Goal: Navigation & Orientation: Find specific page/section

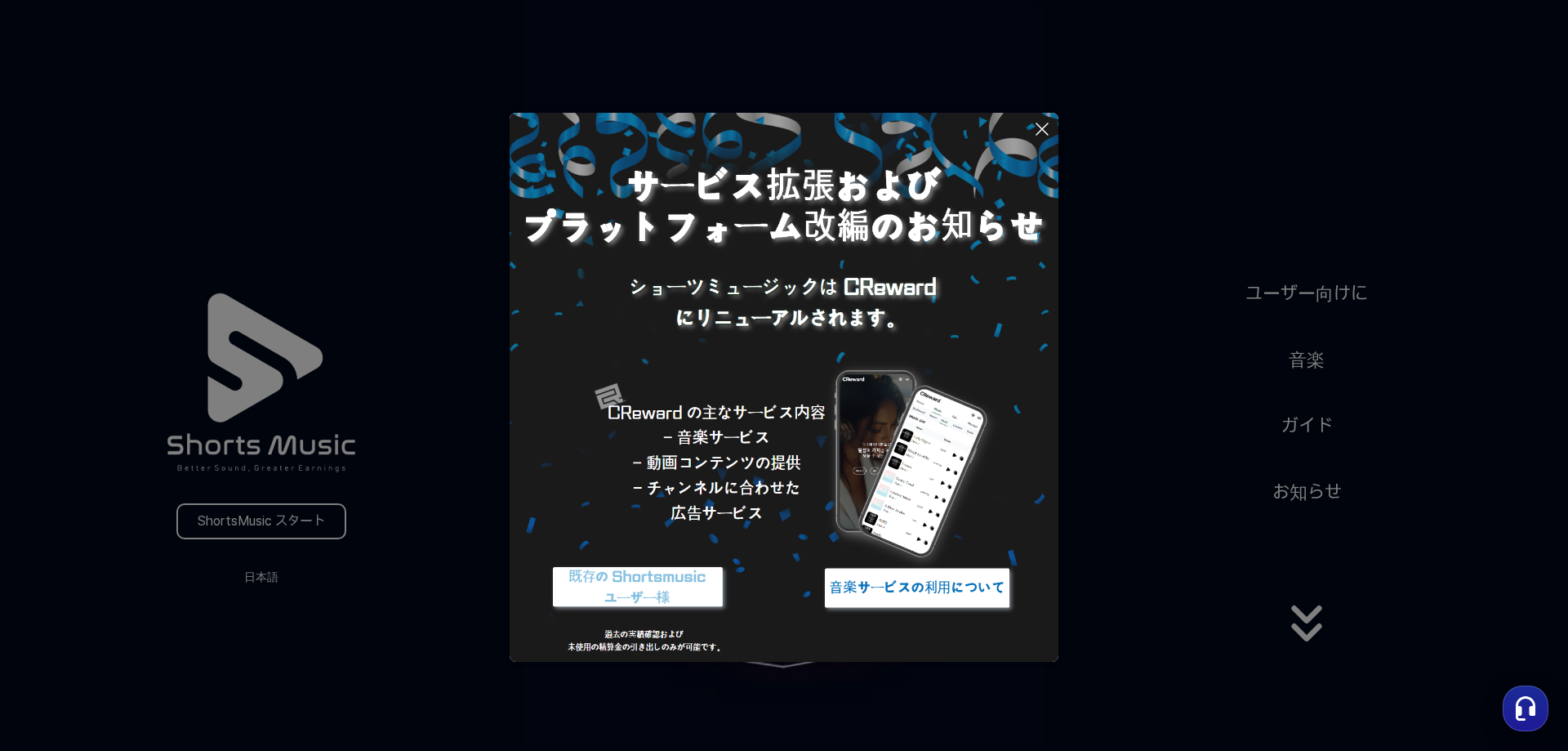
click at [1044, 124] on icon at bounding box center [1042, 129] width 20 height 20
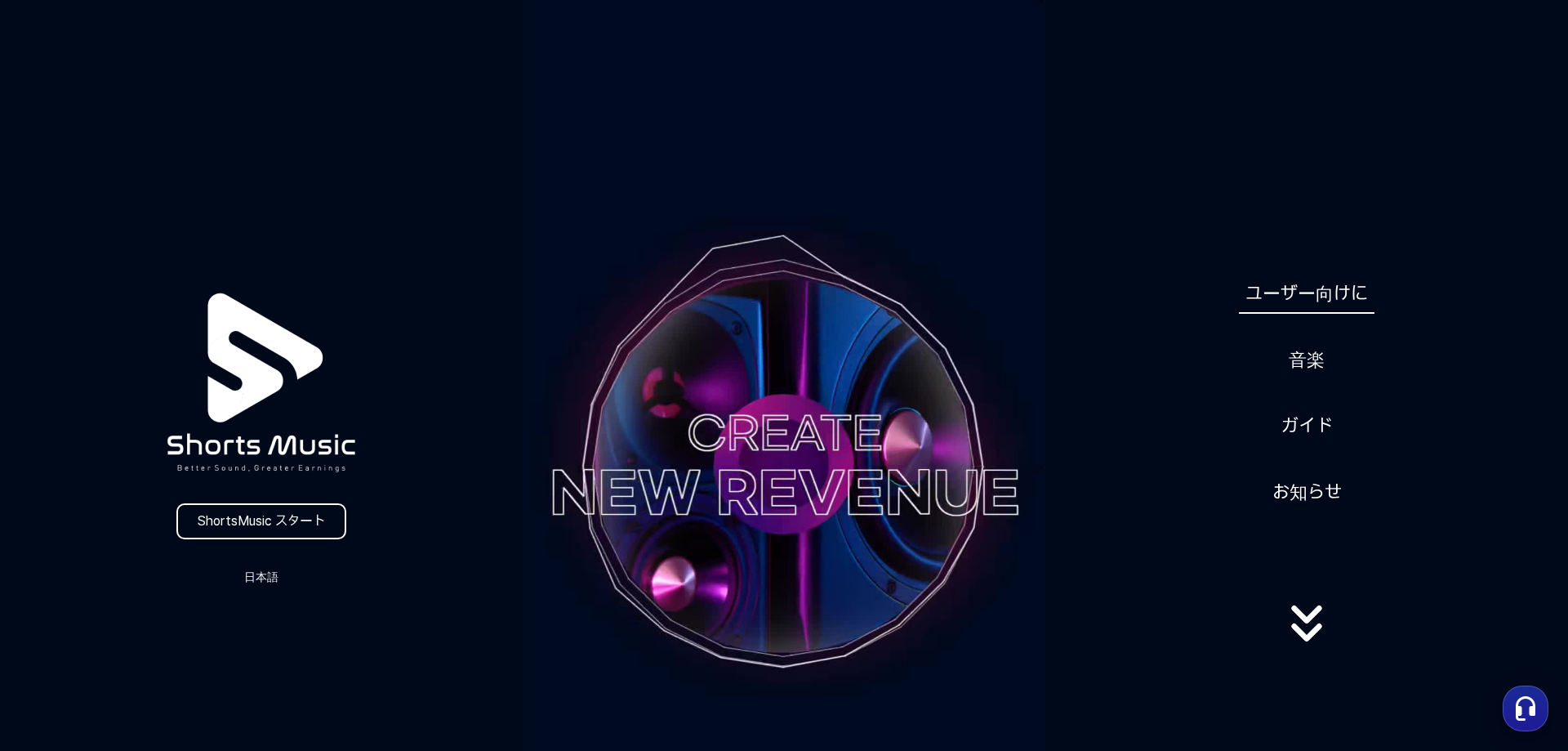
click at [1339, 290] on link "ユーザー向けに" at bounding box center [1307, 294] width 135 height 40
